Goal: Task Accomplishment & Management: Manage account settings

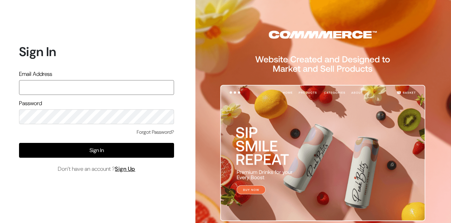
click at [108, 91] on input "text" at bounding box center [96, 87] width 155 height 15
type input "[EMAIL_ADDRESS][DOMAIN_NAME]"
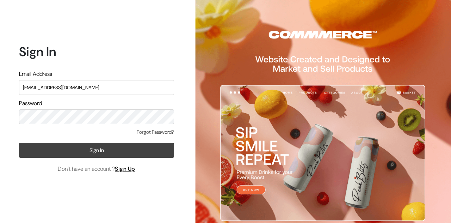
click at [142, 146] on button "Sign In" at bounding box center [96, 150] width 155 height 15
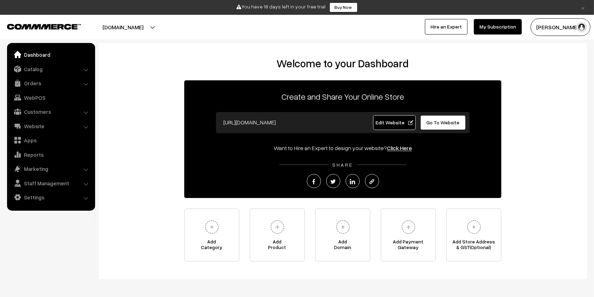
click at [87, 127] on li "Website Website Builder Authors" at bounding box center [51, 126] width 85 height 13
click at [32, 124] on link "Website" at bounding box center [51, 126] width 84 height 13
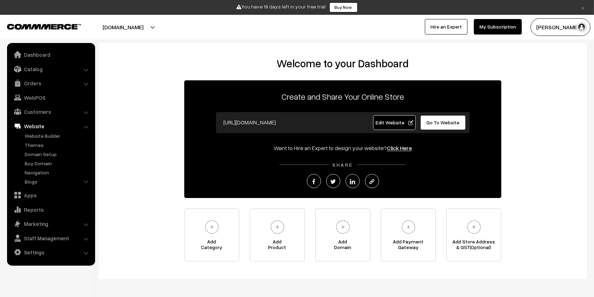
click at [150, 156] on div "Welcome to your Dashboard Create and Share Your Online Store https://elevx.comm…" at bounding box center [343, 159] width 474 height 204
click at [87, 126] on li "Website Website Builder Authors" at bounding box center [51, 154] width 85 height 68
click at [48, 112] on link "Customers" at bounding box center [51, 111] width 84 height 13
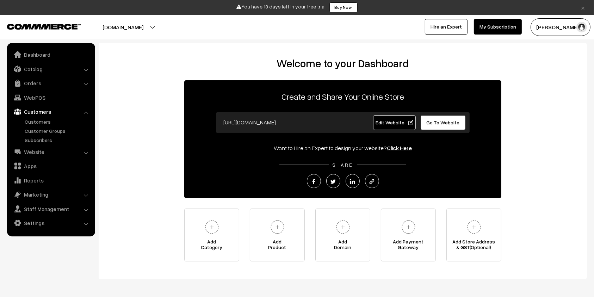
click at [48, 112] on link "Customers" at bounding box center [51, 111] width 84 height 13
click at [44, 80] on link "Orders" at bounding box center [51, 83] width 84 height 13
click at [42, 69] on link "Catalog" at bounding box center [51, 69] width 84 height 13
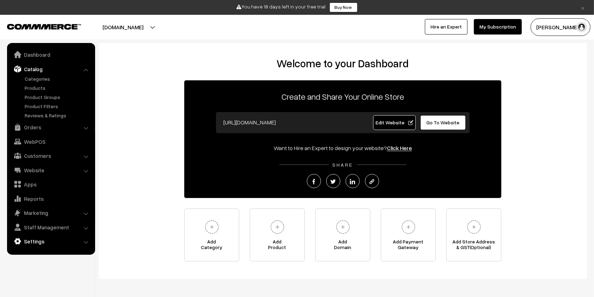
click at [61, 239] on link "Settings" at bounding box center [51, 241] width 84 height 13
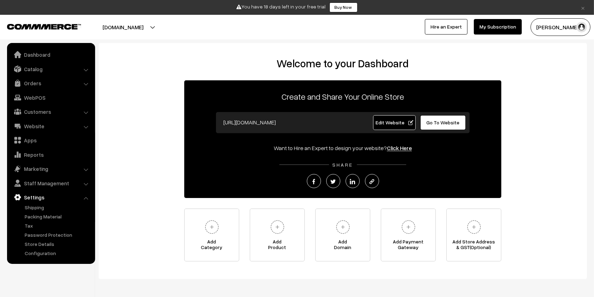
click at [135, 161] on div "Welcome to your Dashboard Create and Share Your Online Store https://elevx.comm…" at bounding box center [343, 159] width 474 height 204
click at [59, 125] on link "Website" at bounding box center [51, 126] width 84 height 13
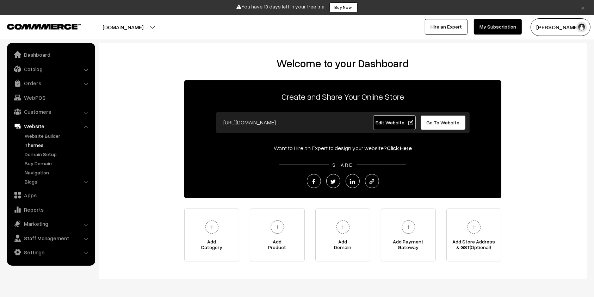
click at [35, 144] on link "Themes" at bounding box center [58, 144] width 70 height 7
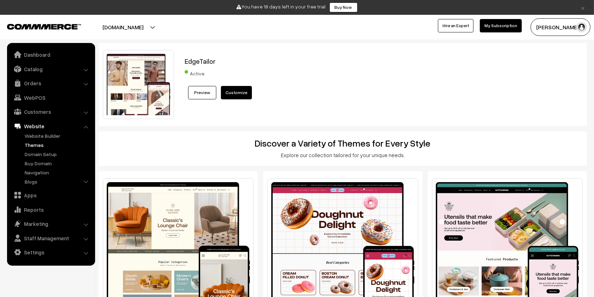
click at [231, 152] on h3 "Explore our collection tailored for your unique needs." at bounding box center [343, 155] width 478 height 6
